Goal: Task Accomplishment & Management: Use online tool/utility

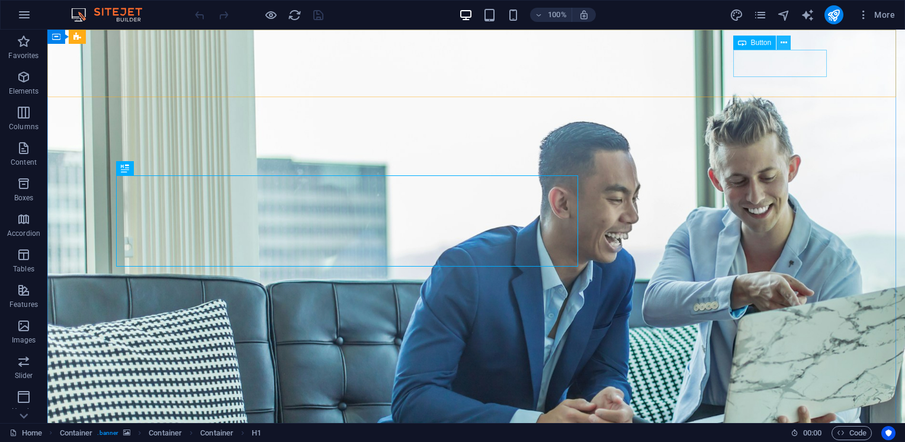
click at [782, 42] on icon at bounding box center [783, 43] width 7 height 12
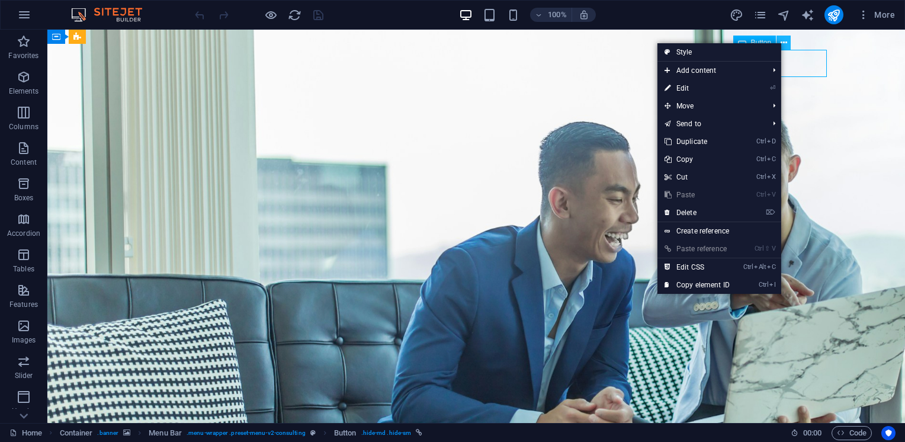
click at [782, 42] on icon at bounding box center [783, 43] width 7 height 12
click at [692, 88] on link "⏎ Edit" at bounding box center [696, 88] width 79 height 18
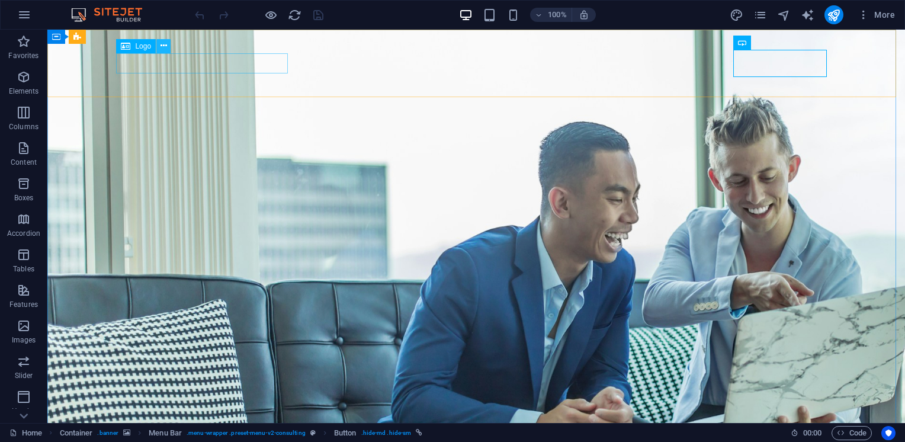
click at [161, 46] on icon at bounding box center [163, 46] width 7 height 12
click at [163, 46] on icon at bounding box center [163, 46] width 7 height 12
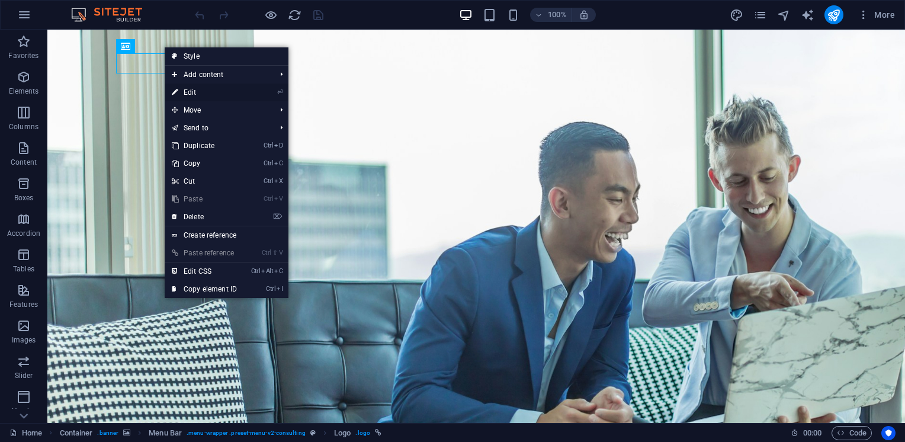
click at [201, 91] on link "⏎ Edit" at bounding box center [204, 92] width 79 height 18
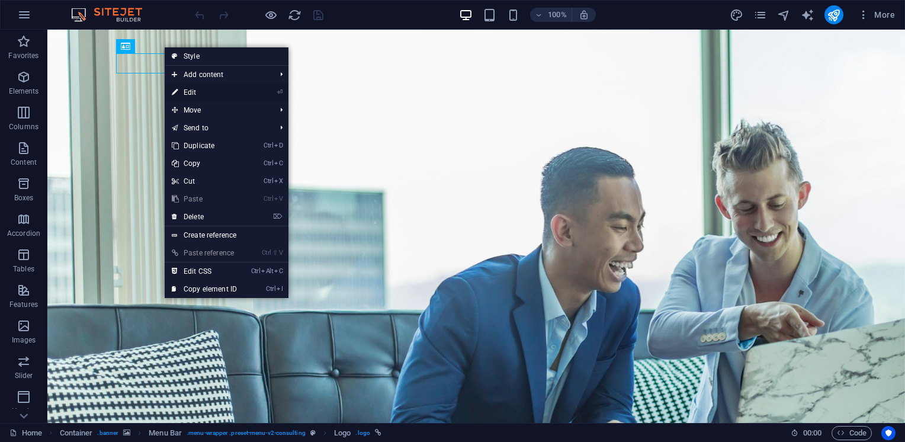
select select "px"
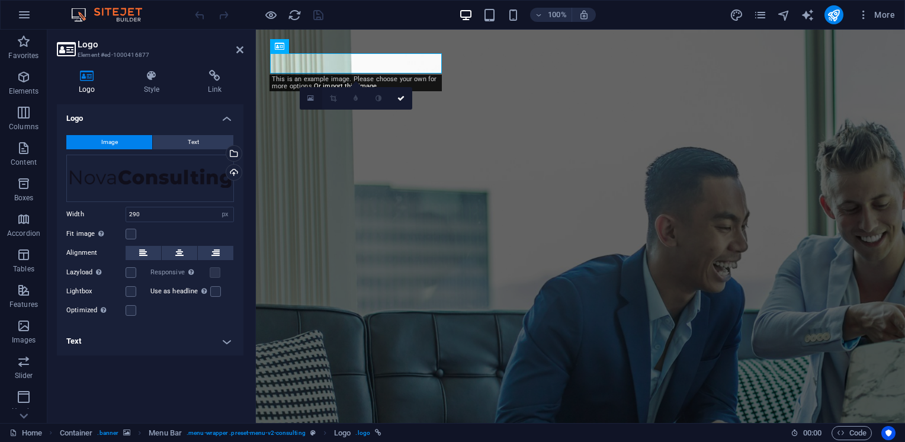
click at [311, 98] on icon at bounding box center [310, 98] width 7 height 8
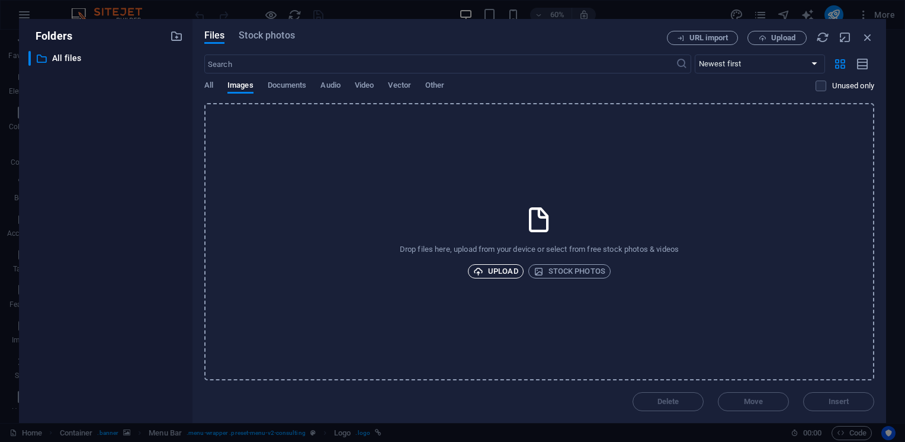
click at [502, 269] on span "Upload" at bounding box center [495, 271] width 45 height 14
click at [494, 269] on span "Upload" at bounding box center [495, 271] width 45 height 14
click at [863, 39] on icon "button" at bounding box center [867, 37] width 13 height 13
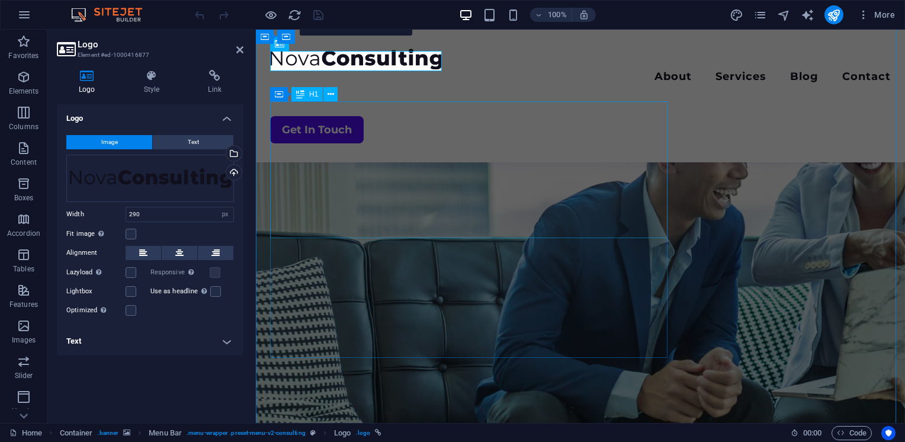
scroll to position [75, 0]
